Goal: Task Accomplishment & Management: Use online tool/utility

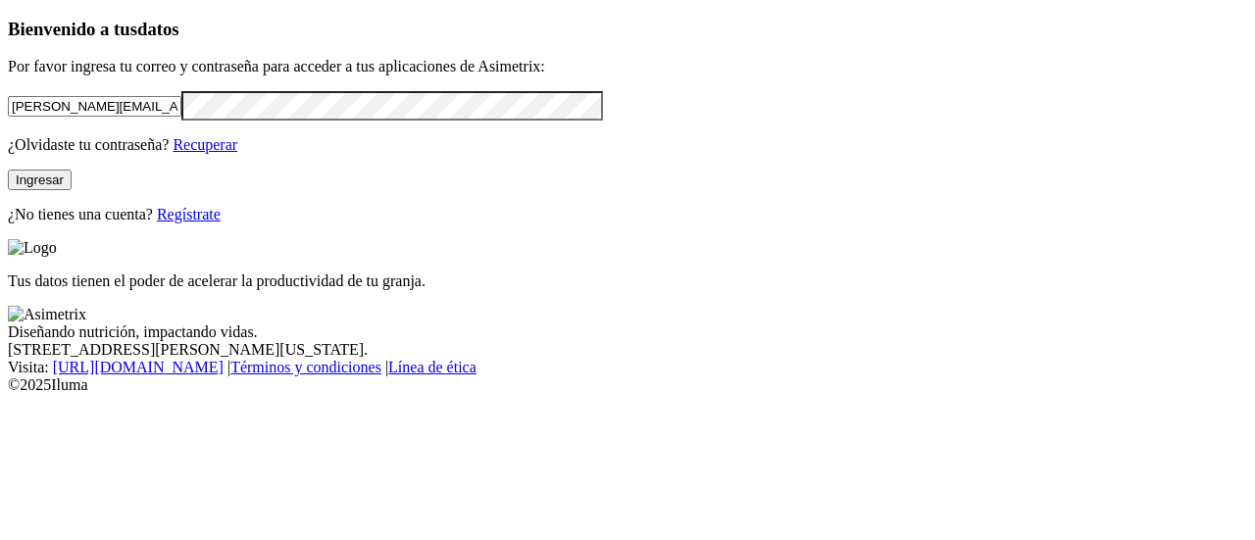
click at [181, 117] on input "[PERSON_NAME][EMAIL_ADDRESS][PERSON_NAME][DOMAIN_NAME]" at bounding box center [95, 106] width 174 height 21
type input "[PERSON_NAME][EMAIL_ADDRESS][PERSON_NAME][DOMAIN_NAME]"
click at [72, 190] on button "Ingresar" at bounding box center [40, 180] width 64 height 21
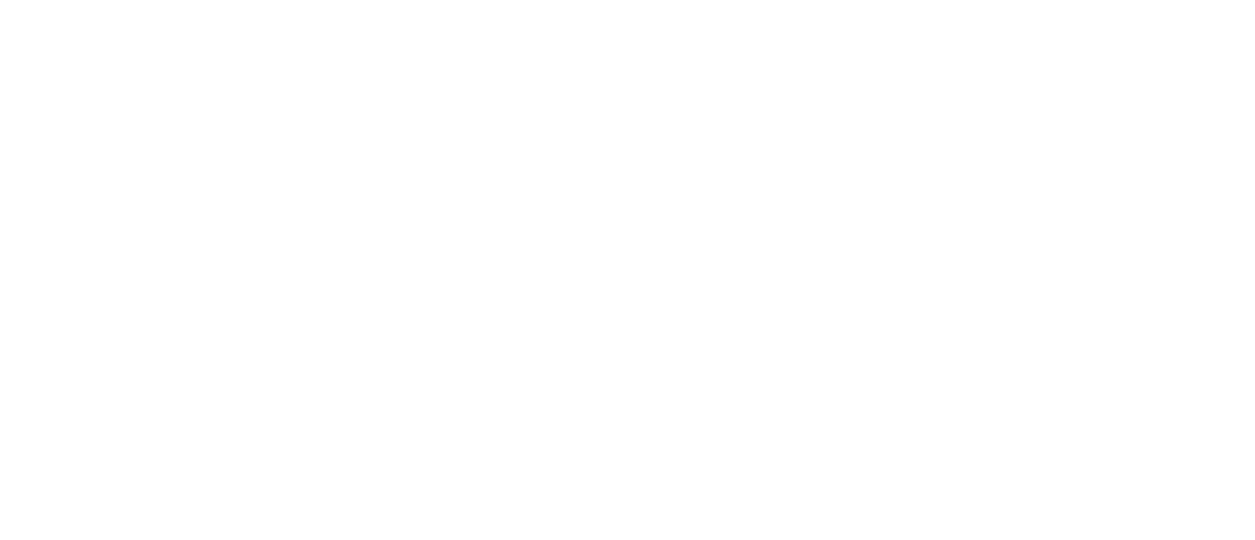
type input "[DATE]"
